Goal: Check status: Check status

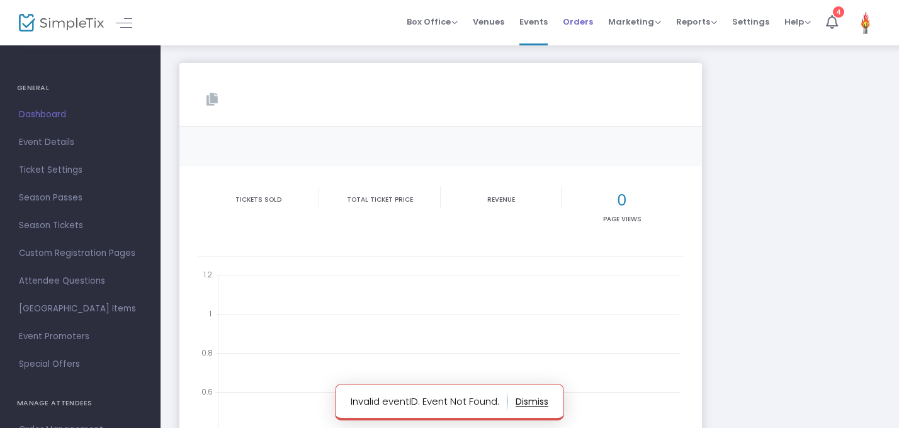
click at [584, 27] on span "Orders" at bounding box center [578, 22] width 30 height 32
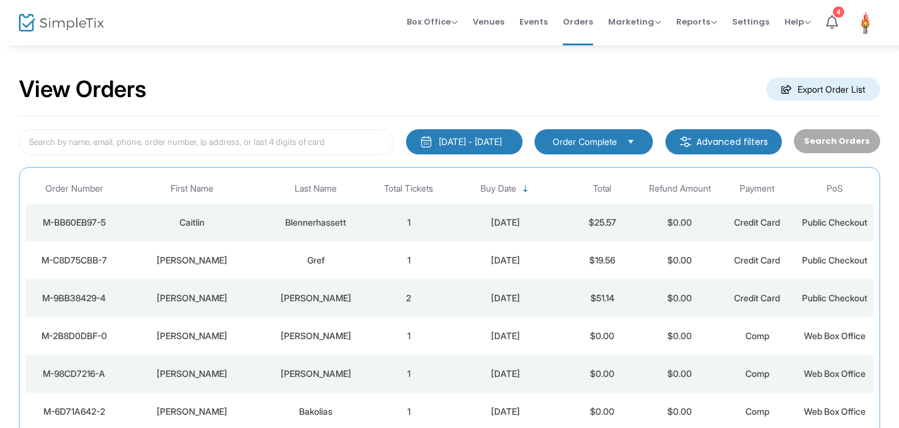
click at [357, 221] on div "Blennerhassett" at bounding box center [316, 222] width 102 height 13
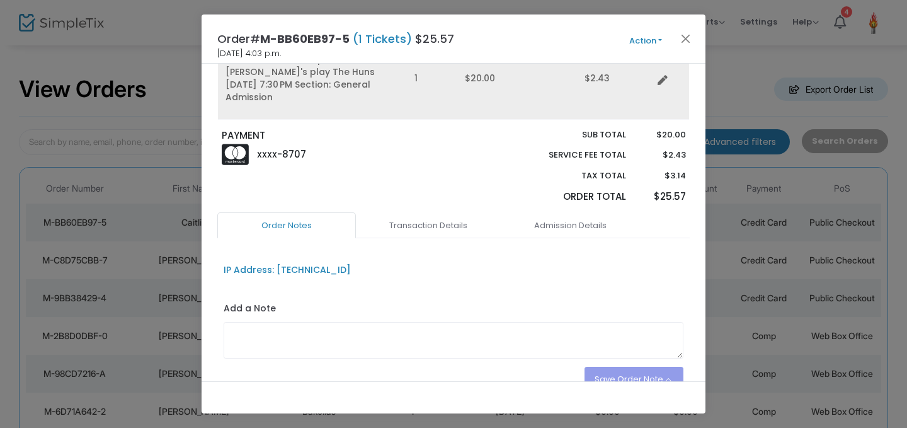
scroll to position [159, 0]
click at [435, 218] on link "Transaction Details" at bounding box center [428, 226] width 139 height 26
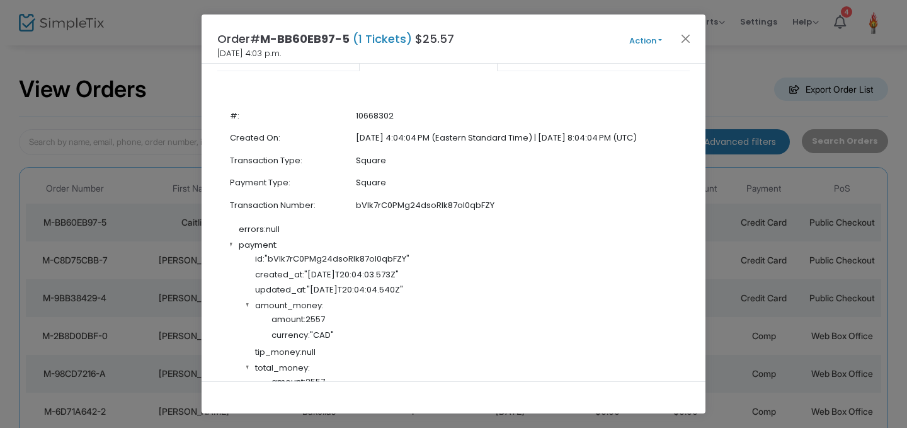
scroll to position [0, 0]
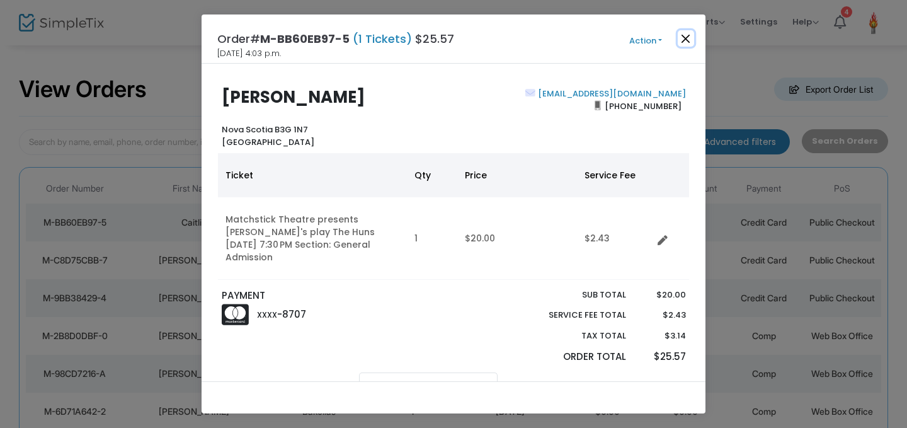
click at [692, 40] on button "Close" at bounding box center [686, 38] width 16 height 16
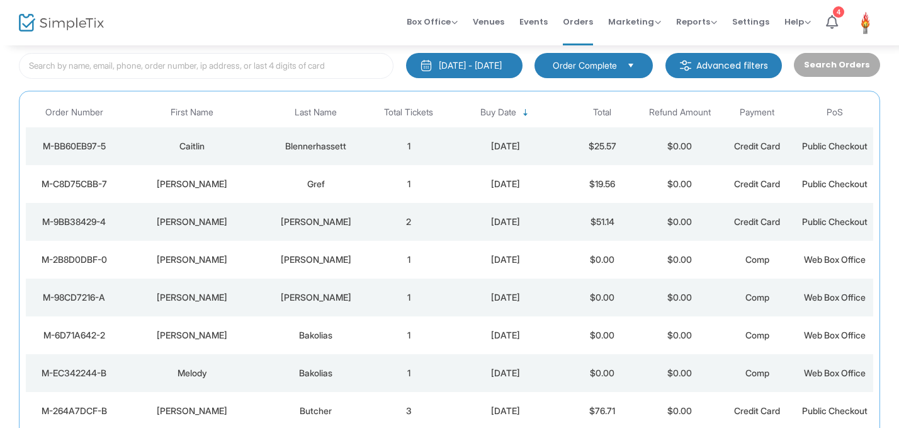
scroll to position [78, 0]
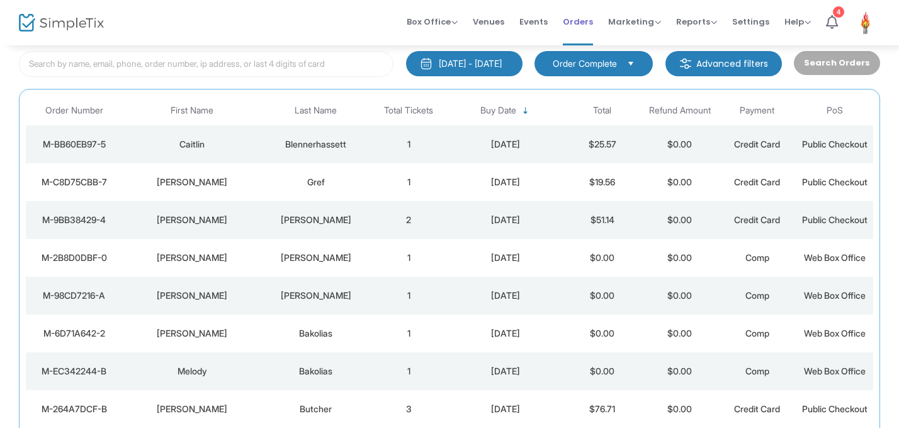
click at [575, 23] on span "Orders" at bounding box center [578, 22] width 30 height 32
